Goal: Information Seeking & Learning: Check status

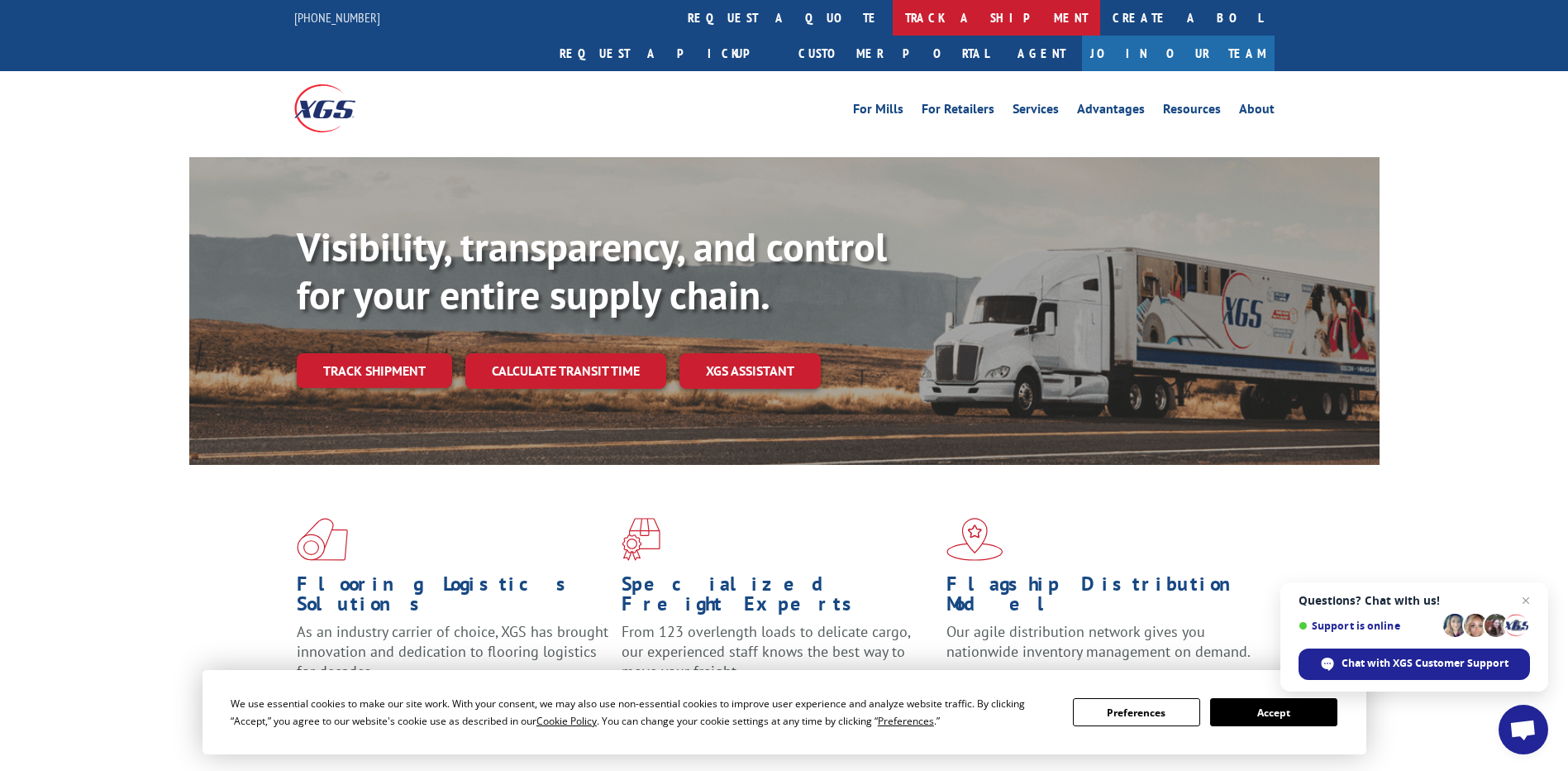
click at [893, 16] on link "track a shipment" at bounding box center [996, 18] width 207 height 36
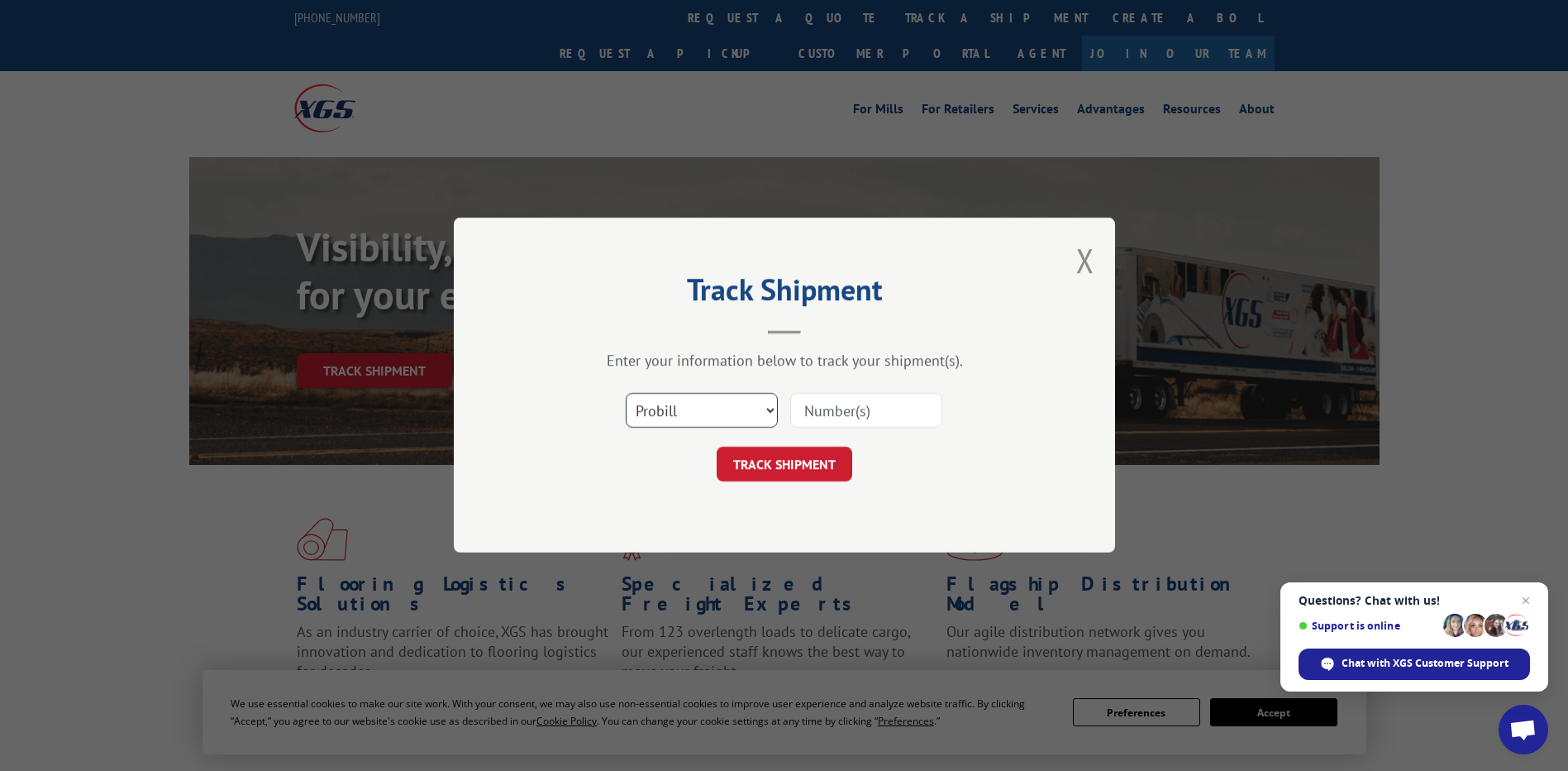
click at [670, 415] on select "Select category... Probill BOL PO" at bounding box center [702, 410] width 152 height 35
select select "bol"
click at [626, 394] on select "Select category... Probill BOL PO" at bounding box center [702, 410] width 152 height 35
drag, startPoint x: 823, startPoint y: 410, endPoint x: 823, endPoint y: 398, distance: 12.0
click at [825, 409] on input at bounding box center [867, 410] width 152 height 35
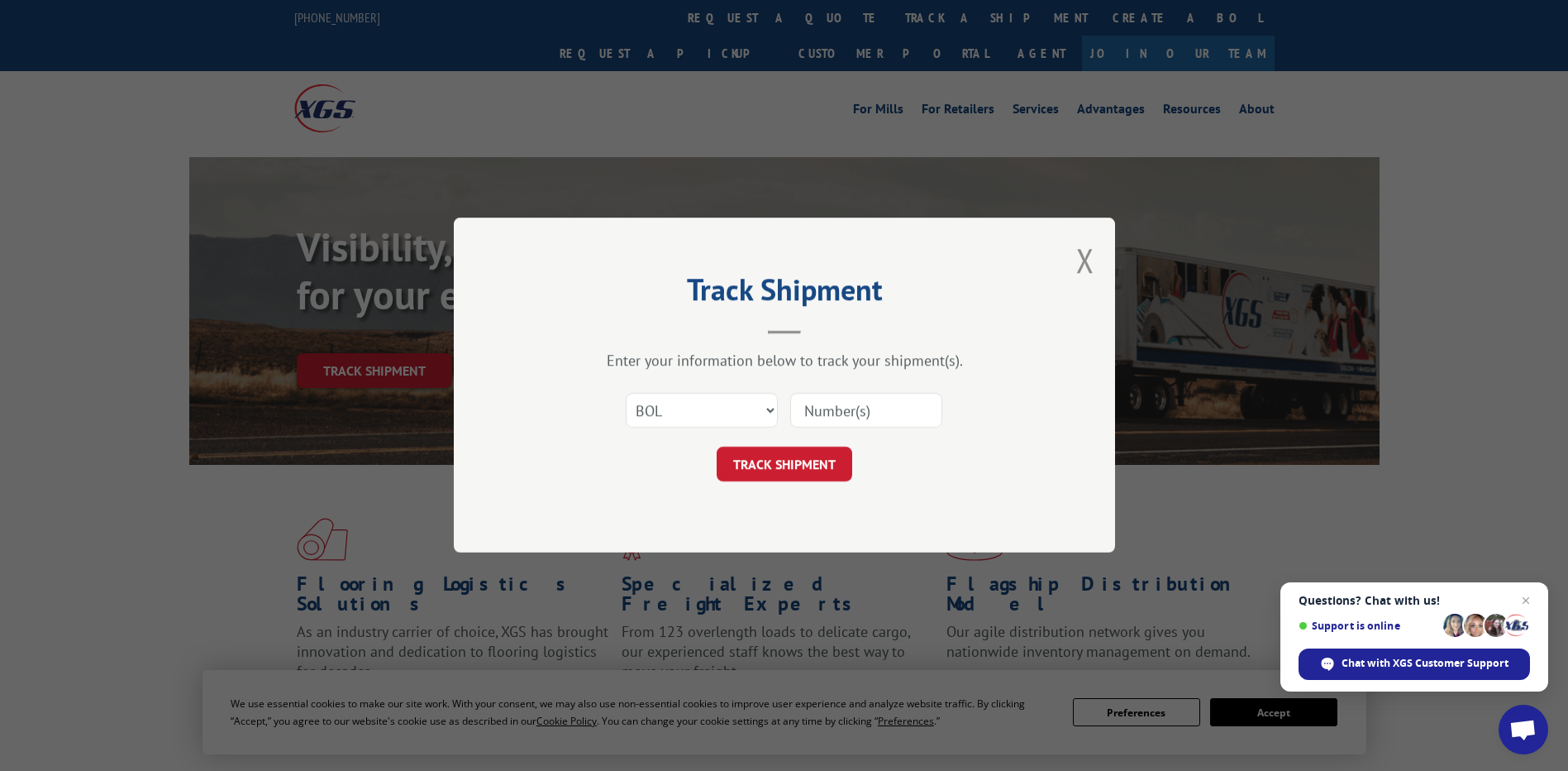
paste input "526752614"
type input "526752614"
click at [764, 459] on button "TRACK SHIPMENT" at bounding box center [784, 465] width 135 height 35
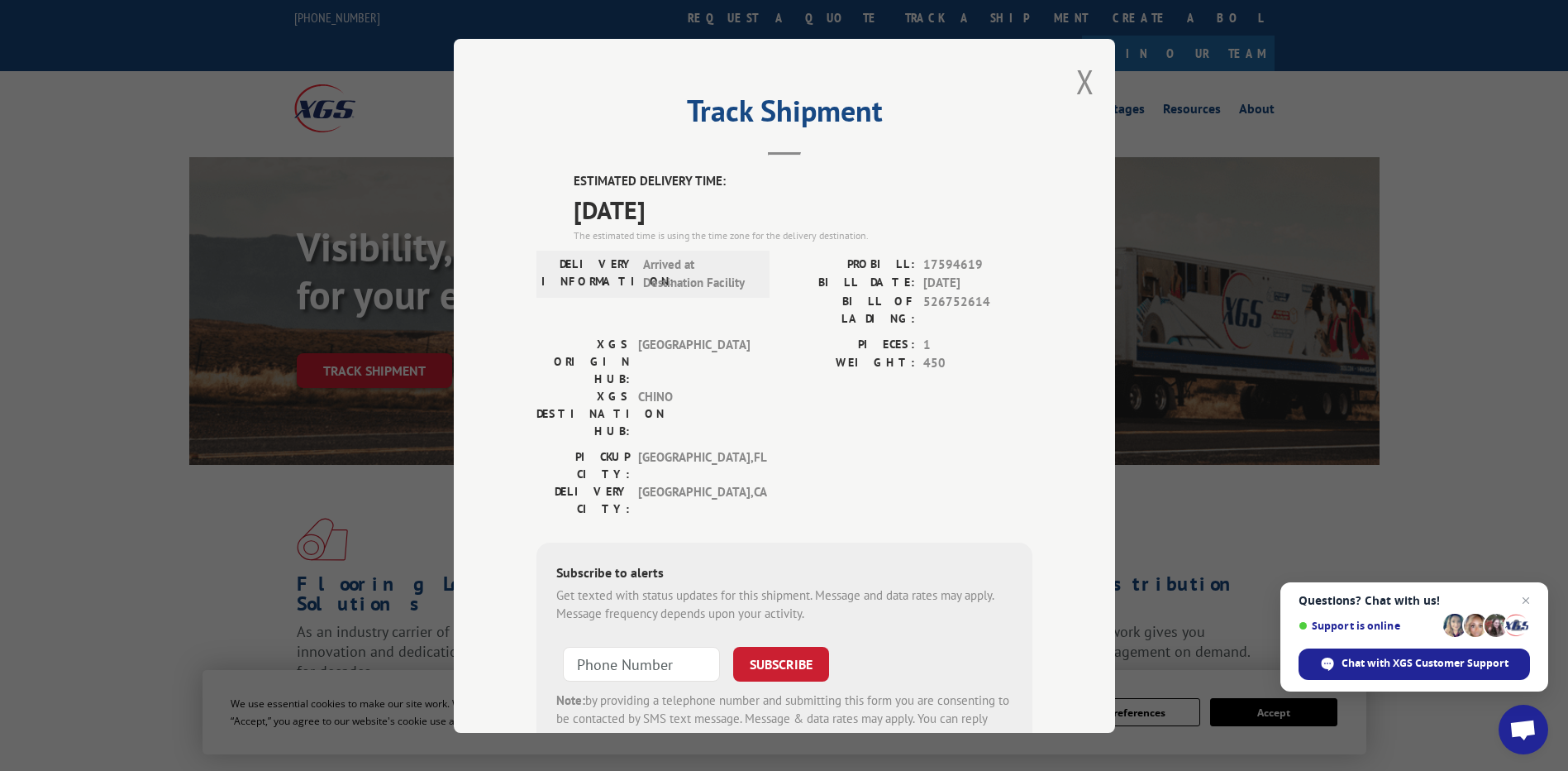
drag, startPoint x: 1444, startPoint y: 220, endPoint x: 1433, endPoint y: 228, distance: 13.6
click at [1445, 219] on div "Track Shipment ESTIMATED DELIVERY TIME: [DATE] The estimated time is using the …" at bounding box center [784, 385] width 1568 height 771
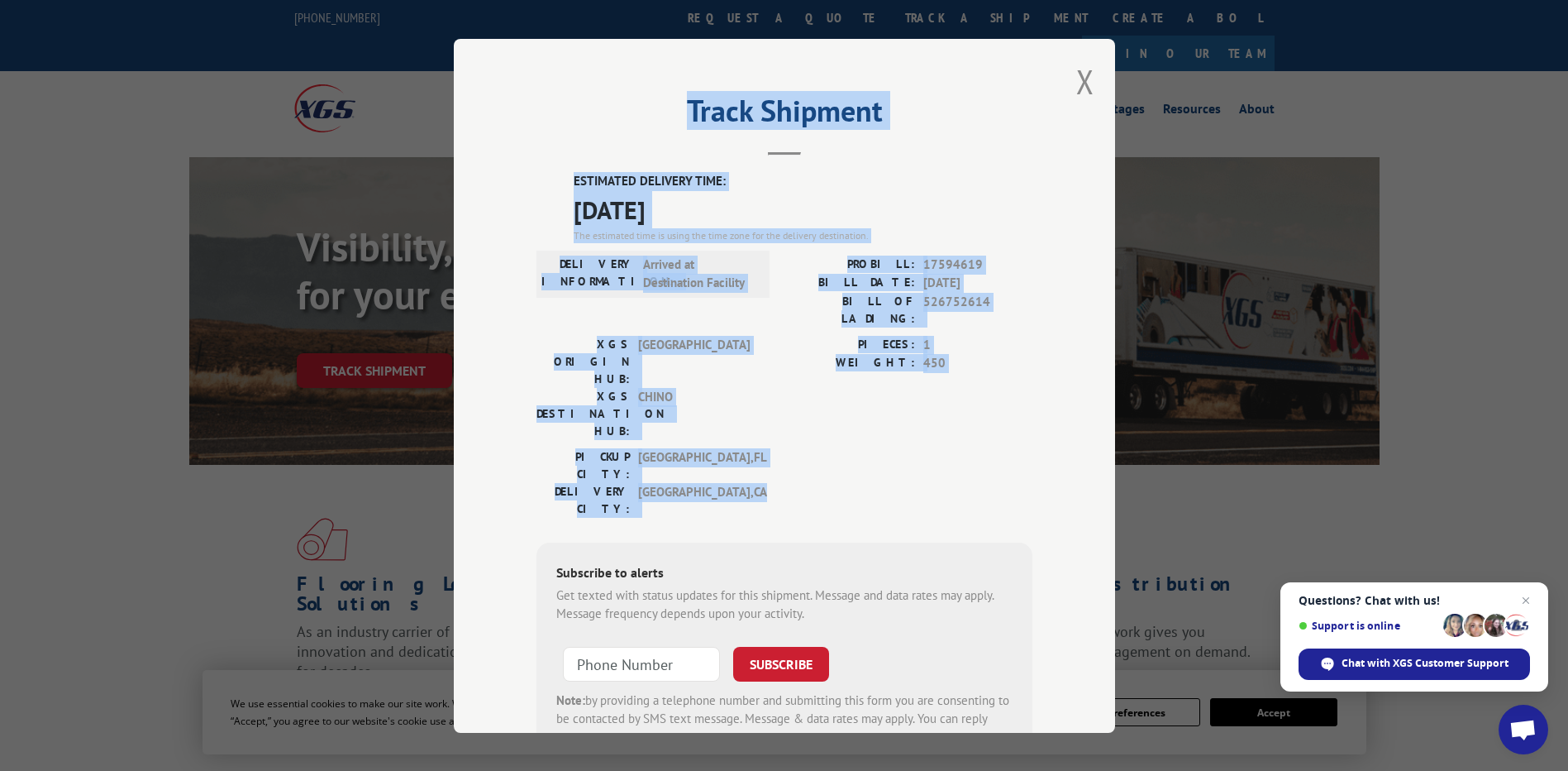
drag, startPoint x: 784, startPoint y: 422, endPoint x: 599, endPoint y: 101, distance: 370.5
click at [599, 101] on div "Track Shipment ESTIMATED DELIVERY TIME: [DATE] The estimated time is using the …" at bounding box center [784, 386] width 662 height 694
click at [599, 101] on h2 "Track Shipment" at bounding box center [784, 114] width 496 height 31
drag, startPoint x: 745, startPoint y: 406, endPoint x: 615, endPoint y: 78, distance: 352.8
click at [615, 78] on div "Track Shipment ESTIMATED DELIVERY TIME: [DATE] The estimated time is using the …" at bounding box center [784, 386] width 662 height 694
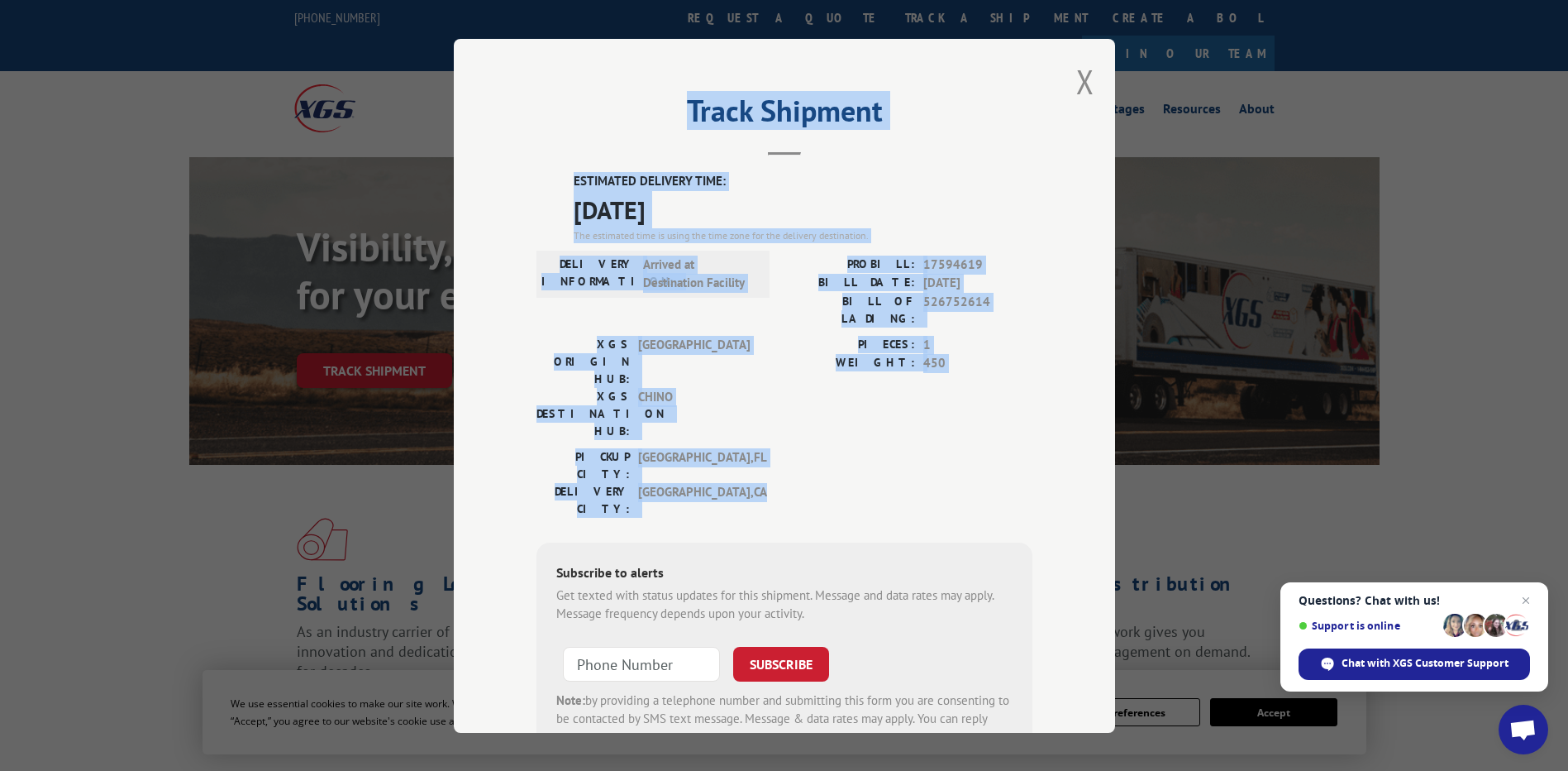
copy div "Track Shipment ESTIMATED DELIVERY TIME: [DATE] The estimated time is using the …"
